Goal: Information Seeking & Learning: Learn about a topic

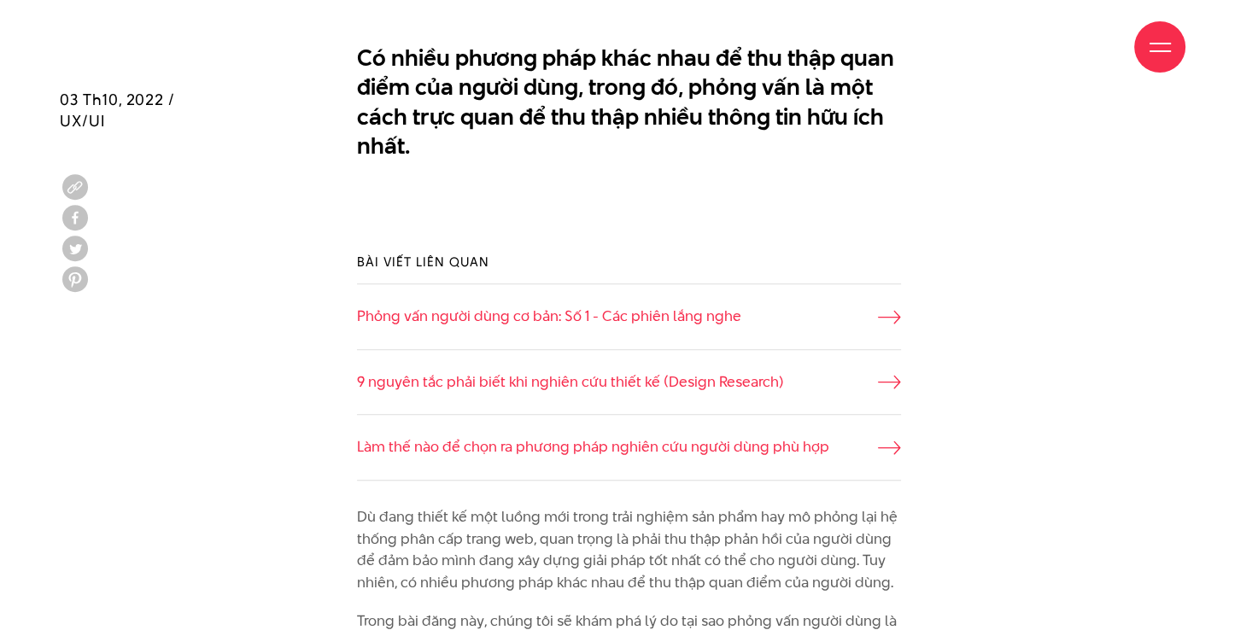
scroll to position [1025, 0]
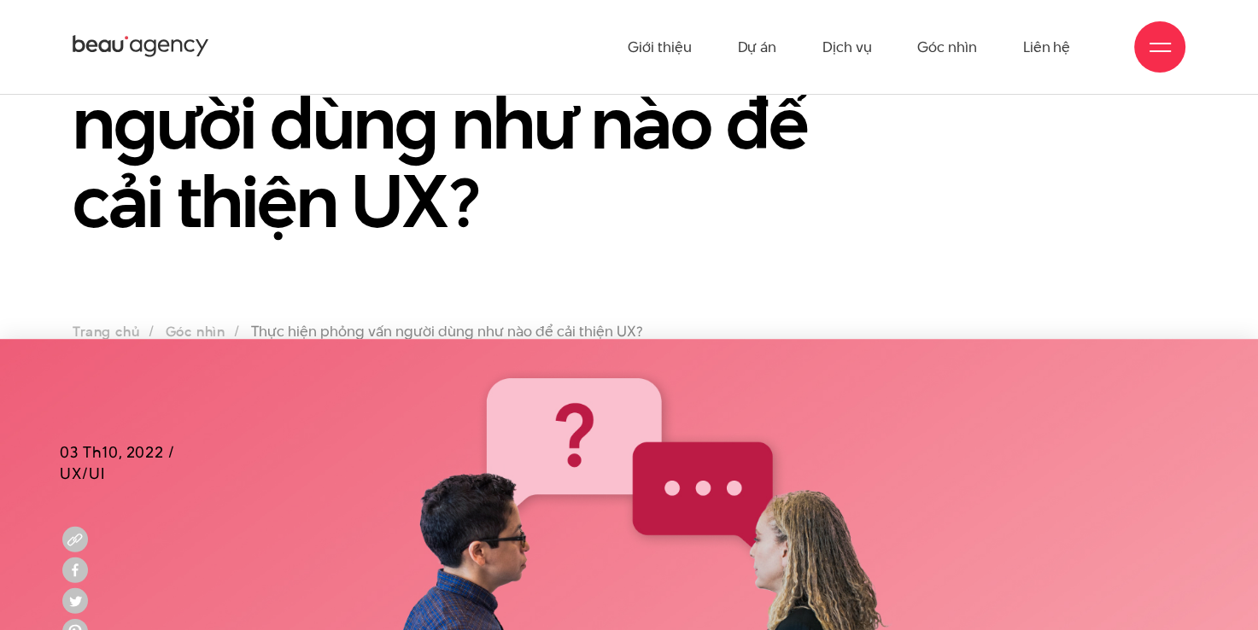
scroll to position [171, 0]
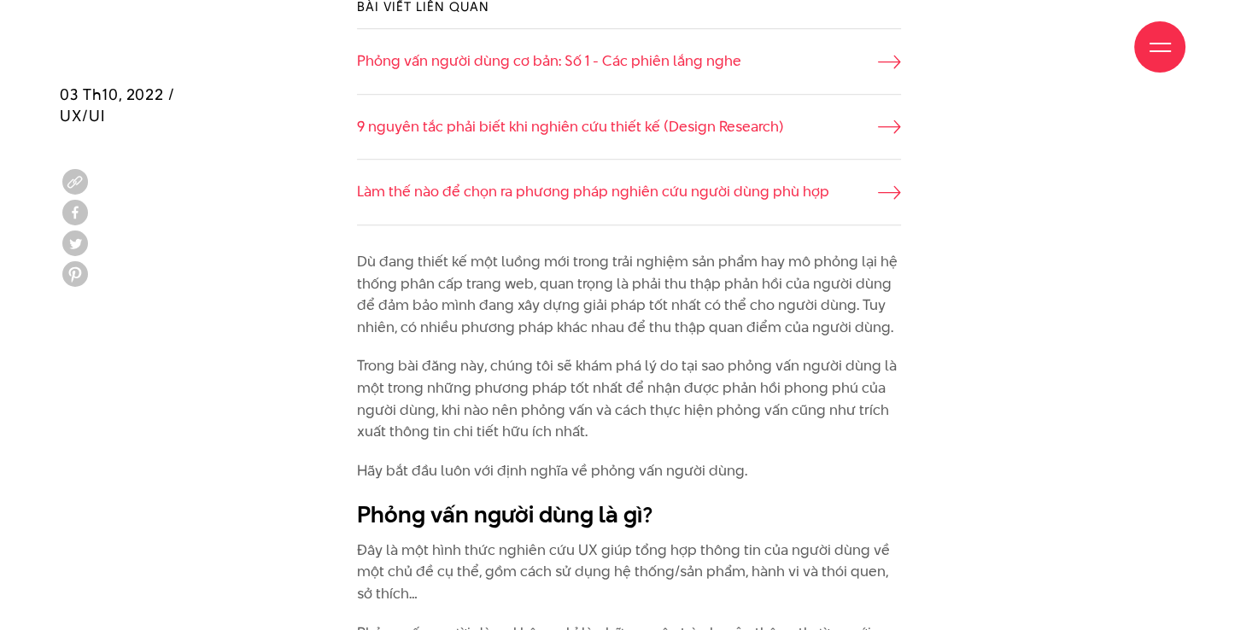
scroll to position [1281, 0]
